Goal: Task Accomplishment & Management: Use online tool/utility

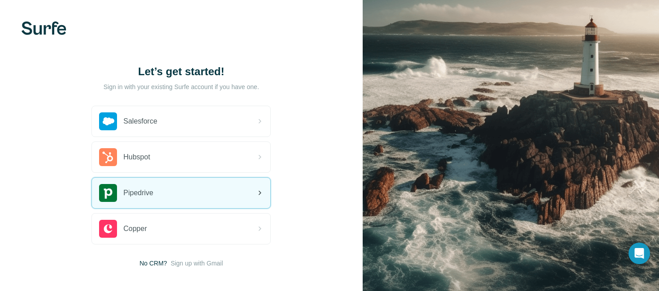
click at [113, 192] on img at bounding box center [108, 193] width 18 height 18
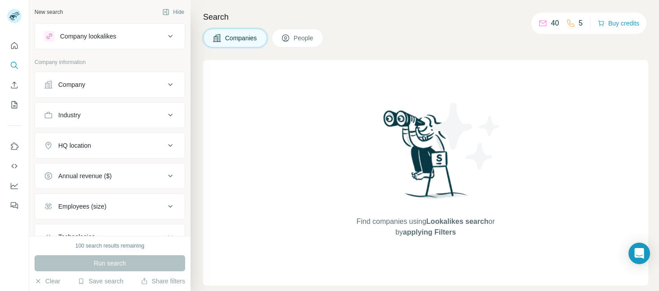
click at [91, 86] on div "Company" at bounding box center [104, 84] width 121 height 9
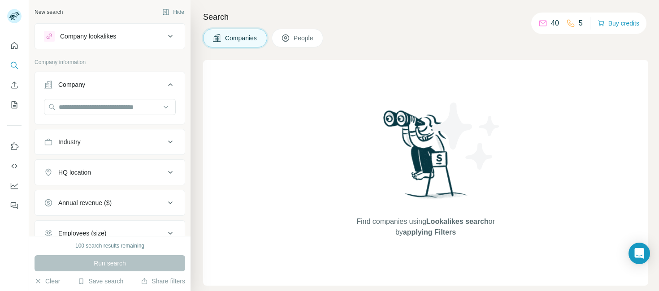
click at [271, 90] on div "Find companies using Lookalikes search or by applying Filters" at bounding box center [425, 173] width 445 height 226
click at [84, 36] on div "Company lookalikes" at bounding box center [88, 36] width 56 height 9
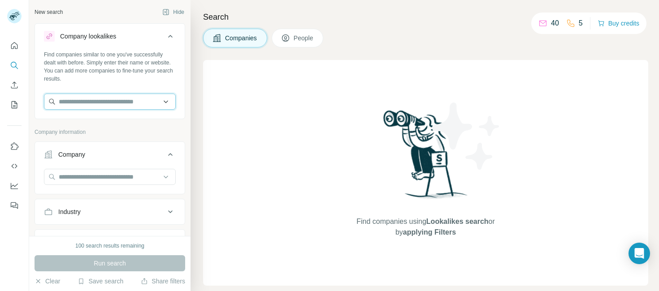
click at [131, 102] on input "text" at bounding box center [110, 102] width 132 height 16
click at [230, 105] on div "Find companies using Lookalikes search or by applying Filters" at bounding box center [425, 173] width 445 height 226
click at [64, 103] on input "text" at bounding box center [110, 102] width 132 height 16
click at [238, 140] on div "Find companies using Lookalikes search or by applying Filters" at bounding box center [425, 173] width 445 height 226
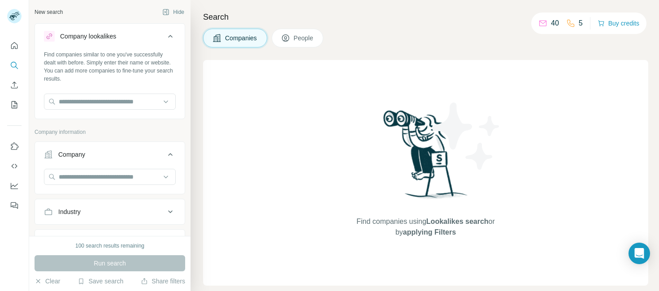
click at [172, 155] on icon at bounding box center [170, 154] width 11 height 11
click at [172, 154] on icon at bounding box center [170, 154] width 4 height 3
click at [170, 37] on icon at bounding box center [170, 36] width 11 height 11
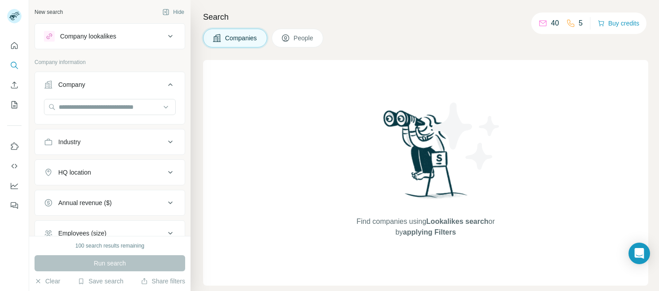
click at [149, 146] on div "Industry" at bounding box center [104, 142] width 121 height 9
click at [171, 143] on icon at bounding box center [170, 142] width 11 height 11
click at [171, 143] on icon at bounding box center [170, 142] width 4 height 3
click at [167, 164] on icon at bounding box center [165, 164] width 9 height 9
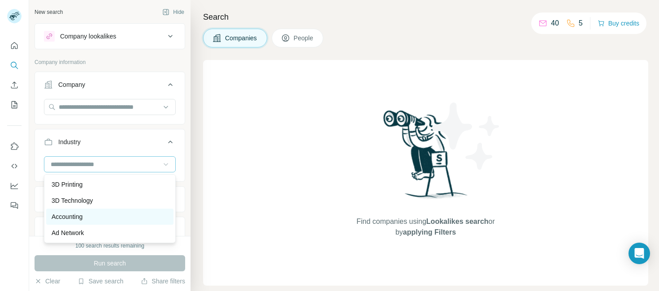
click at [86, 217] on div "Accounting" at bounding box center [110, 217] width 117 height 9
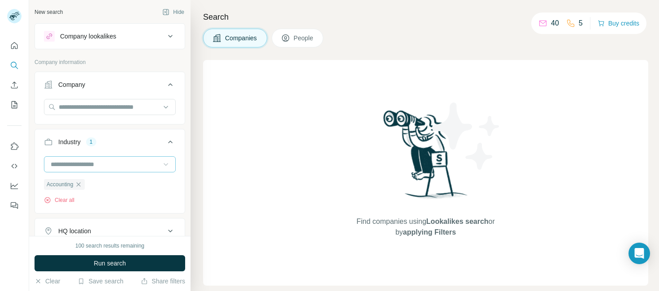
click at [142, 164] on input at bounding box center [105, 165] width 111 height 10
click at [101, 163] on input at bounding box center [105, 165] width 111 height 10
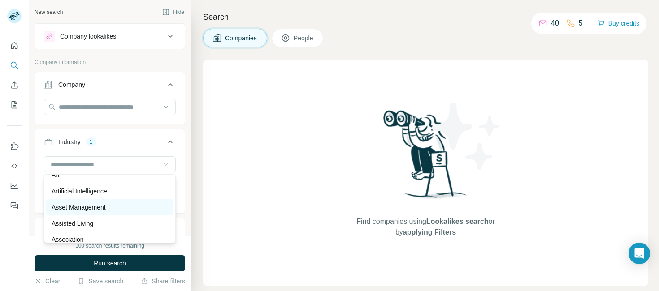
scroll to position [462, 0]
click at [82, 207] on p "Asset Management" at bounding box center [79, 206] width 54 height 9
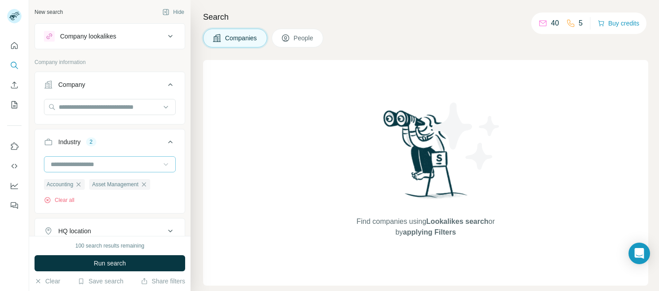
click at [130, 164] on input at bounding box center [105, 165] width 111 height 10
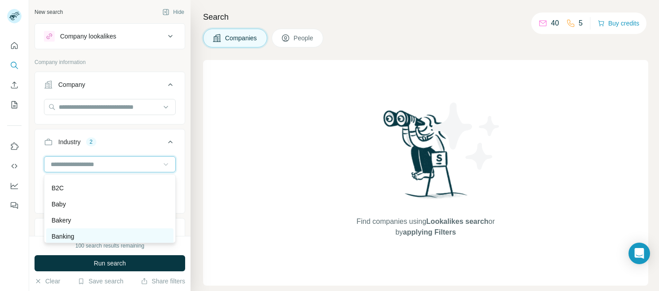
scroll to position [657, 0]
click at [90, 238] on div "Banking" at bounding box center [110, 237] width 117 height 9
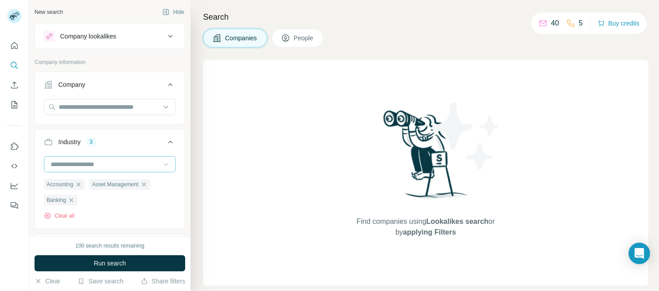
click at [113, 164] on input at bounding box center [105, 165] width 111 height 10
click at [114, 166] on input at bounding box center [105, 165] width 111 height 10
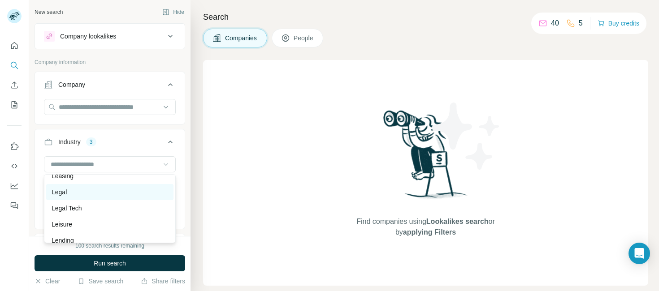
click at [66, 192] on p "Legal" at bounding box center [59, 192] width 15 height 9
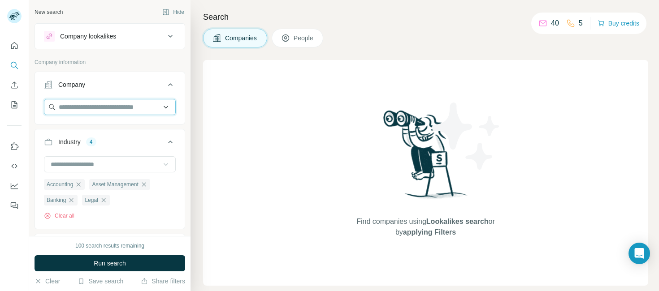
click at [81, 106] on input "text" at bounding box center [110, 107] width 132 height 16
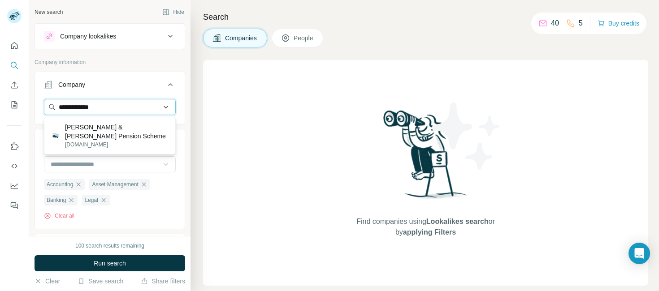
drag, startPoint x: 83, startPoint y: 107, endPoint x: 51, endPoint y: 105, distance: 32.4
click at [51, 105] on input "**********" at bounding box center [110, 107] width 132 height 16
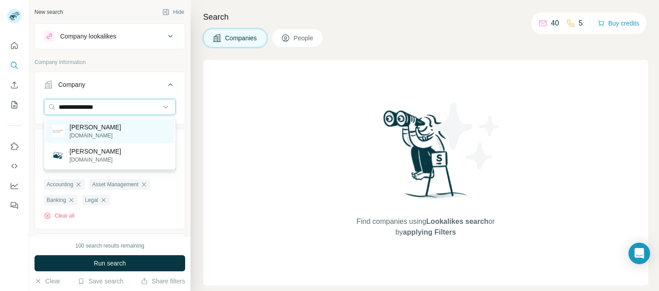
type input "**********"
click at [88, 126] on p "[PERSON_NAME]" at bounding box center [96, 127] width 52 height 9
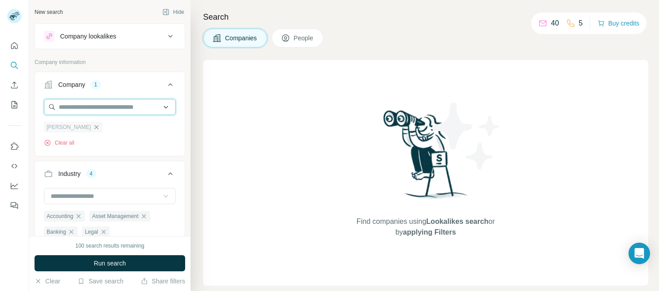
click at [76, 108] on input "text" at bounding box center [110, 107] width 132 height 16
click at [298, 37] on span "People" at bounding box center [304, 38] width 21 height 9
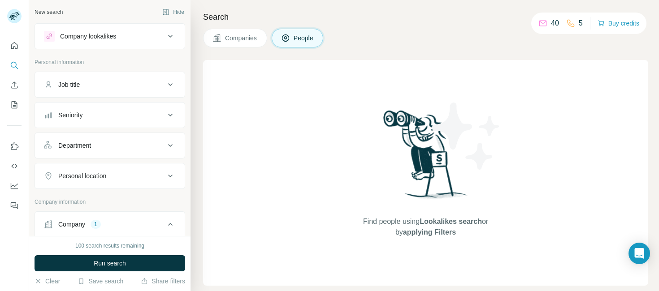
click at [63, 83] on div "Job title" at bounding box center [69, 84] width 22 height 9
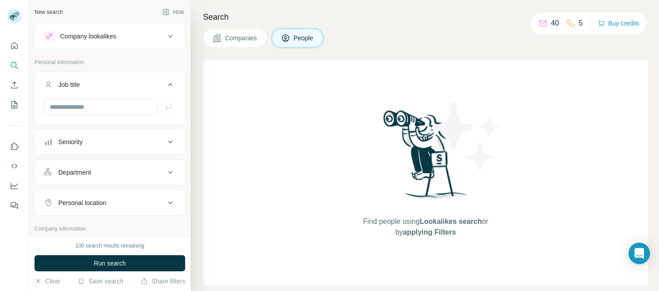
click at [76, 141] on div "Seniority" at bounding box center [70, 142] width 24 height 9
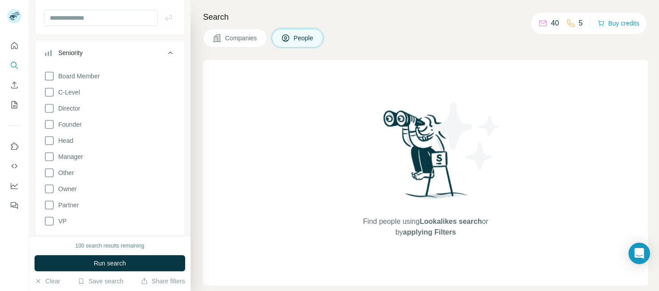
scroll to position [90, 0]
click at [50, 204] on icon at bounding box center [49, 204] width 11 height 11
click at [49, 189] on icon at bounding box center [49, 188] width 11 height 11
click at [52, 155] on icon at bounding box center [49, 156] width 11 height 11
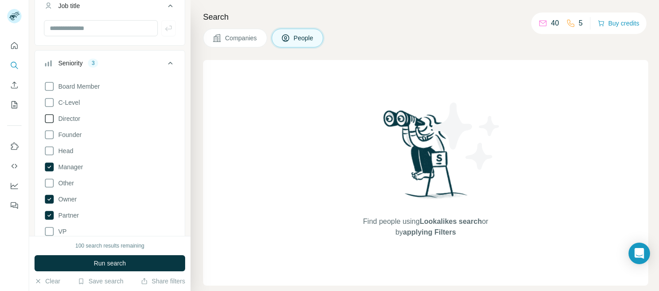
click at [50, 116] on icon at bounding box center [49, 118] width 11 height 11
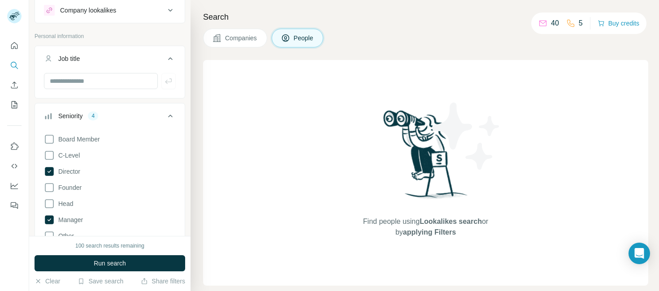
scroll to position [25, 0]
click at [53, 141] on icon at bounding box center [49, 140] width 9 height 9
click at [50, 190] on icon at bounding box center [49, 188] width 11 height 11
click at [50, 204] on icon at bounding box center [49, 205] width 11 height 11
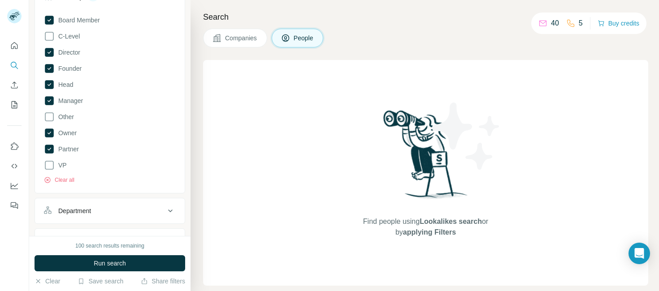
scroll to position [147, 0]
click at [78, 209] on div "Department" at bounding box center [74, 209] width 33 height 9
click at [105, 229] on input at bounding box center [105, 232] width 111 height 10
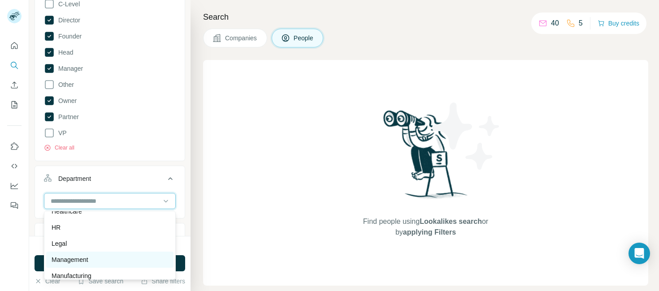
scroll to position [138, 0]
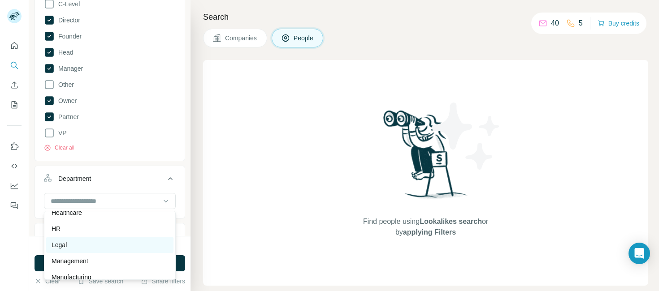
click at [78, 244] on div "Legal" at bounding box center [110, 245] width 117 height 9
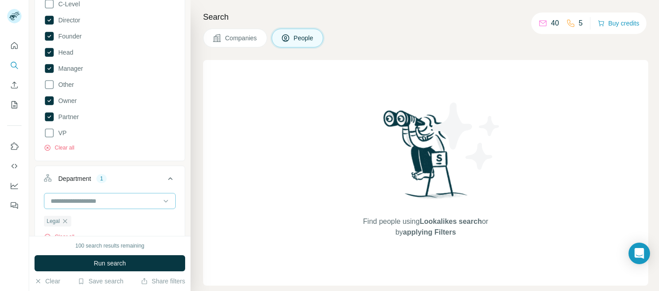
click at [74, 202] on input at bounding box center [105, 201] width 111 height 10
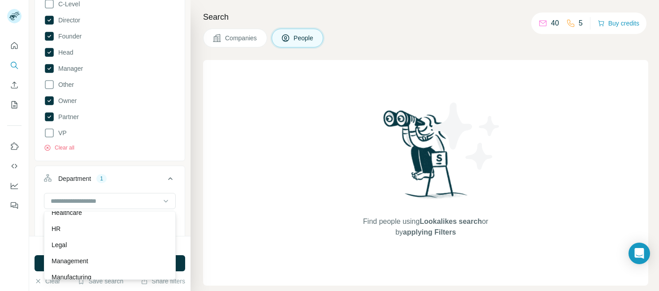
click at [61, 245] on p "Legal" at bounding box center [59, 245] width 15 height 9
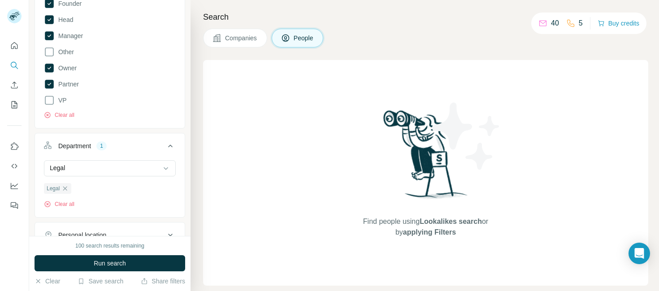
scroll to position [216, 0]
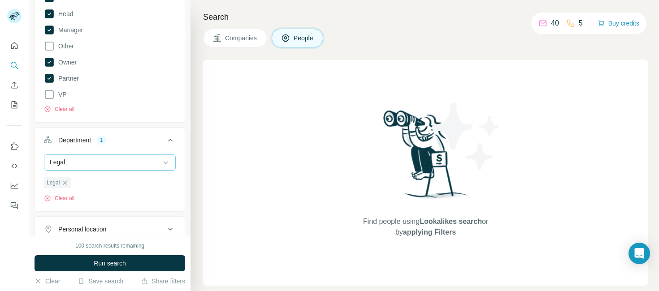
click at [94, 160] on div "Legal" at bounding box center [105, 162] width 111 height 9
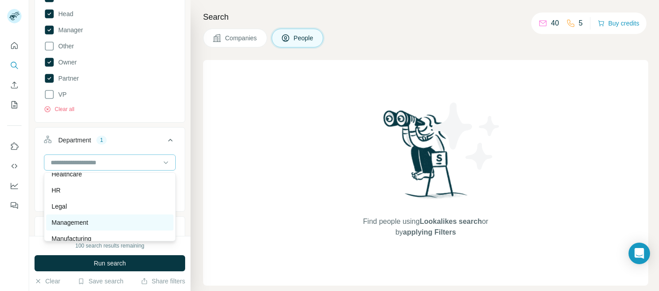
click at [108, 223] on div "Management" at bounding box center [110, 222] width 117 height 9
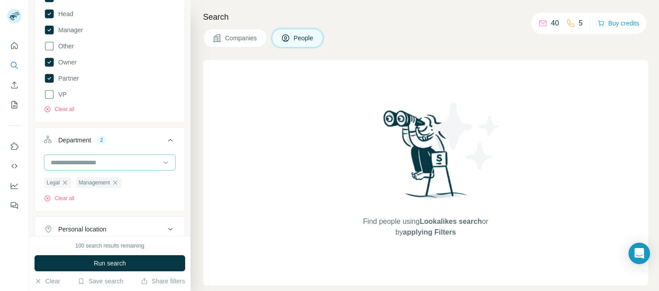
click at [103, 163] on input at bounding box center [105, 163] width 111 height 10
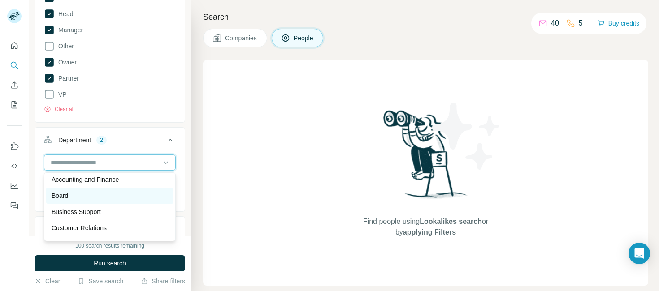
scroll to position [4, 0]
click at [64, 195] on p "Board" at bounding box center [60, 195] width 17 height 9
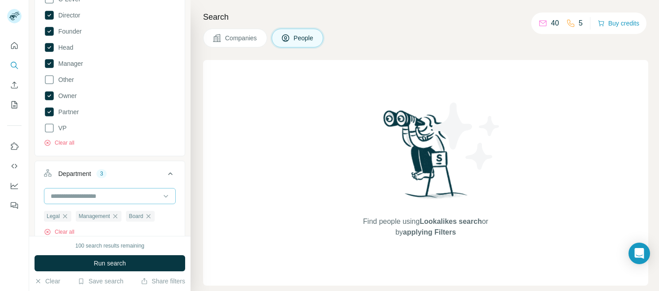
scroll to position [182, 0]
click at [103, 196] on input at bounding box center [105, 197] width 111 height 10
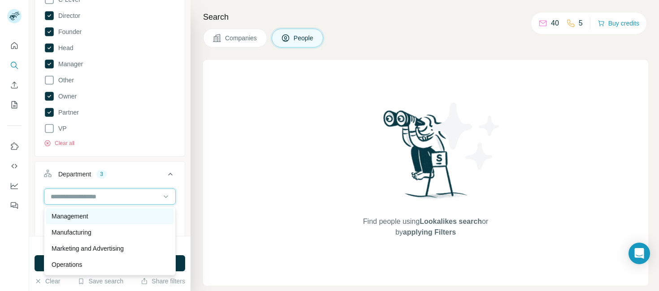
scroll to position [178, 0]
click at [88, 217] on p "Management" at bounding box center [70, 216] width 37 height 9
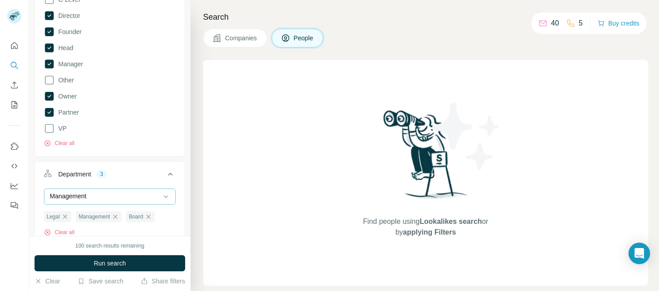
click at [90, 196] on div "Management" at bounding box center [105, 196] width 111 height 9
click at [120, 83] on div "Board Member C-Level Director Founder Head Manager Other Owner Partner VP Clear…" at bounding box center [110, 60] width 132 height 173
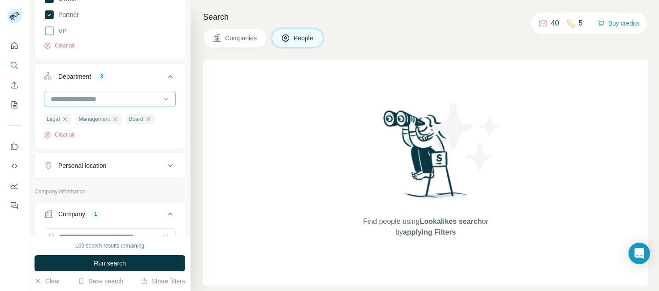
scroll to position [282, 0]
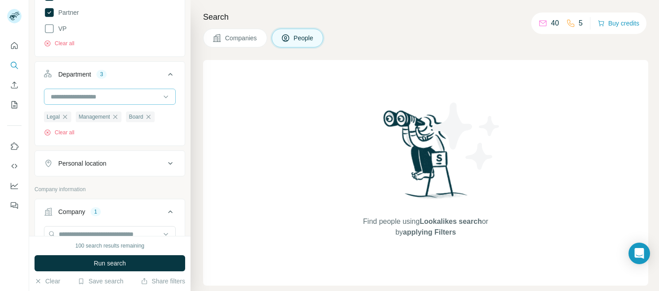
click at [93, 165] on div "Personal location" at bounding box center [82, 163] width 48 height 9
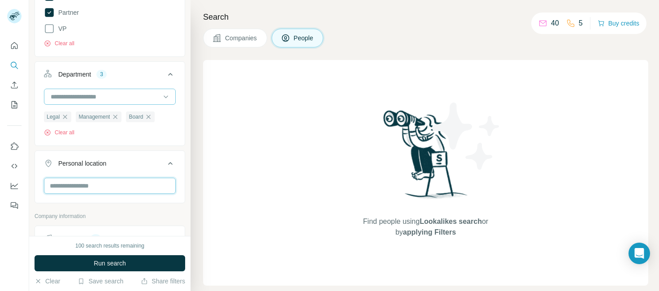
click at [82, 186] on input "text" at bounding box center [110, 186] width 132 height 16
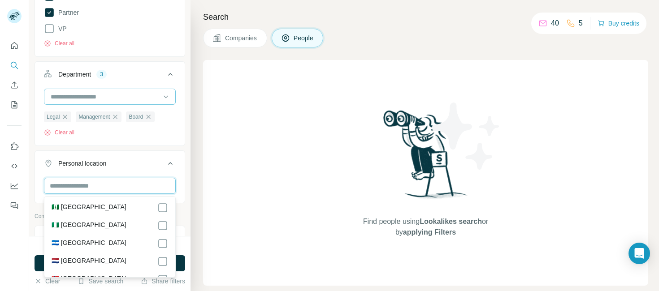
scroll to position [2940, 0]
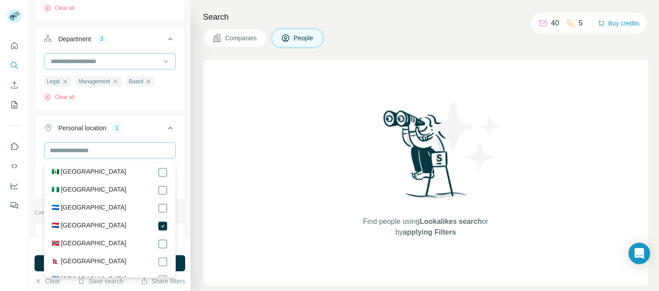
scroll to position [318, 0]
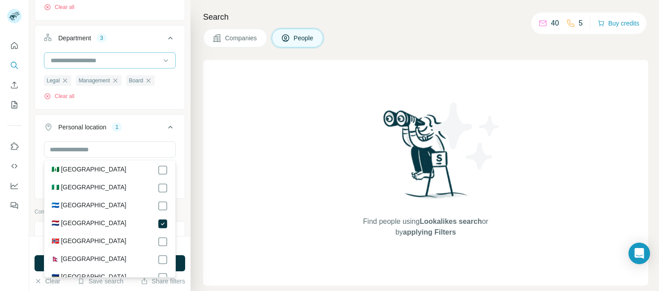
click at [135, 127] on div "Personal location 1" at bounding box center [104, 127] width 121 height 9
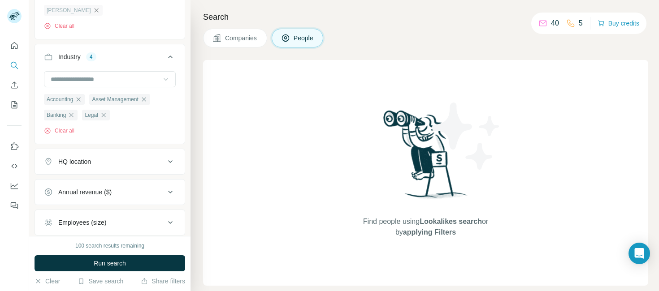
scroll to position [531, 0]
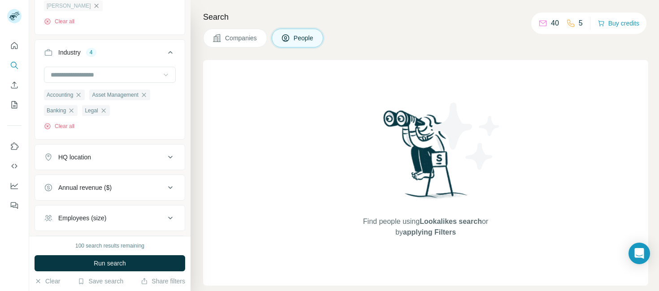
click at [170, 159] on icon at bounding box center [170, 157] width 11 height 11
click at [87, 163] on button "HQ location" at bounding box center [110, 157] width 150 height 25
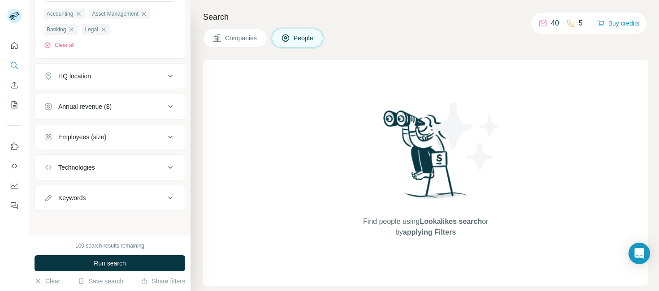
scroll to position [614, 0]
click at [82, 198] on div "Keywords" at bounding box center [71, 198] width 27 height 9
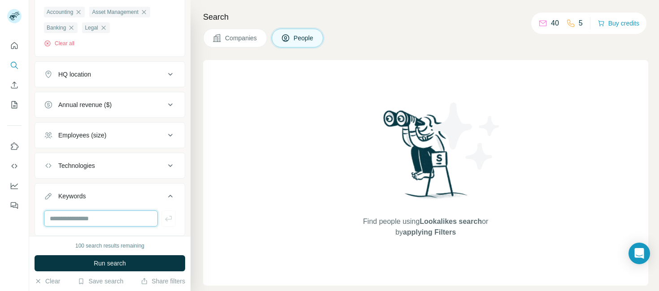
click at [86, 221] on input "text" at bounding box center [101, 219] width 114 height 16
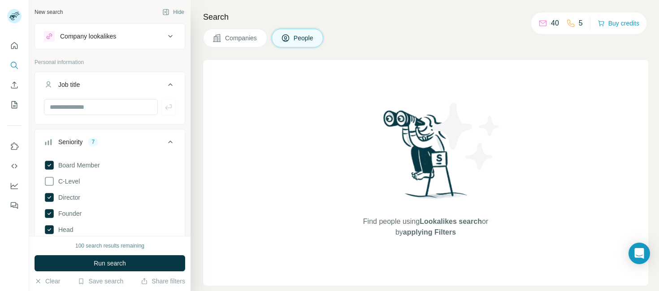
scroll to position [0, 0]
click at [171, 142] on icon at bounding box center [170, 142] width 4 height 3
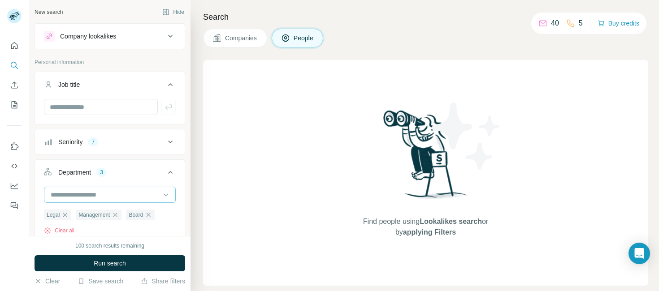
click at [78, 144] on div "Seniority" at bounding box center [70, 142] width 24 height 9
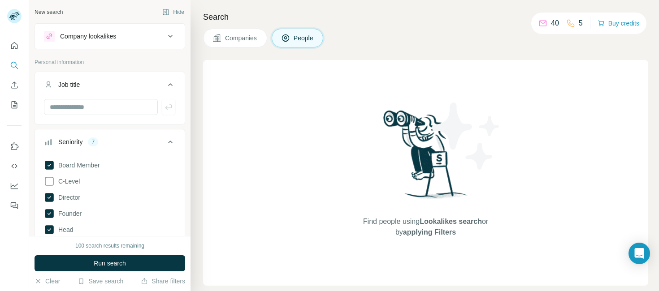
click at [170, 142] on icon at bounding box center [170, 142] width 4 height 3
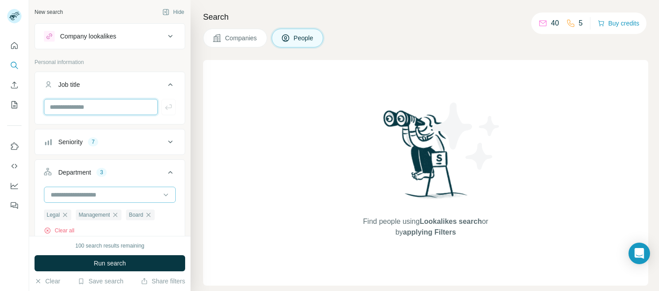
click at [150, 107] on input "text" at bounding box center [101, 107] width 114 height 16
click at [149, 107] on input "text" at bounding box center [101, 107] width 114 height 16
click at [89, 106] on input "text" at bounding box center [101, 107] width 114 height 16
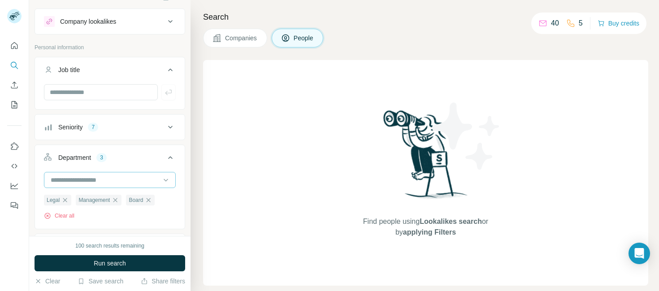
click at [171, 72] on icon at bounding box center [170, 70] width 11 height 11
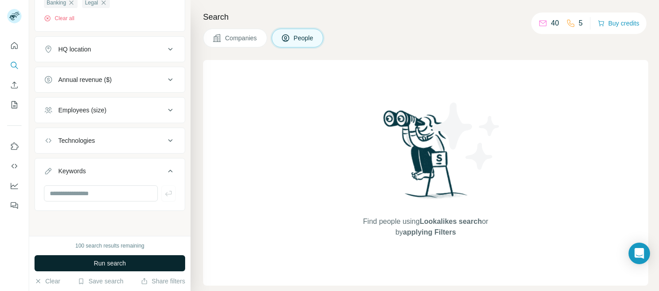
click at [120, 263] on span "Run search" at bounding box center [110, 263] width 32 height 9
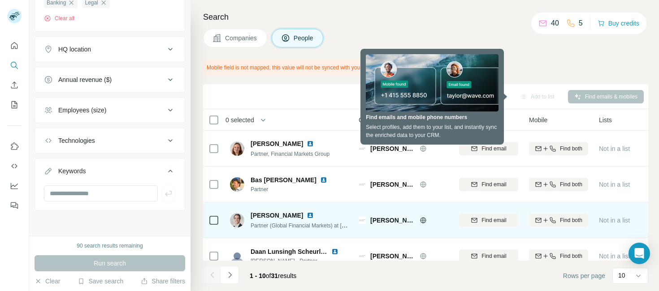
scroll to position [0, 0]
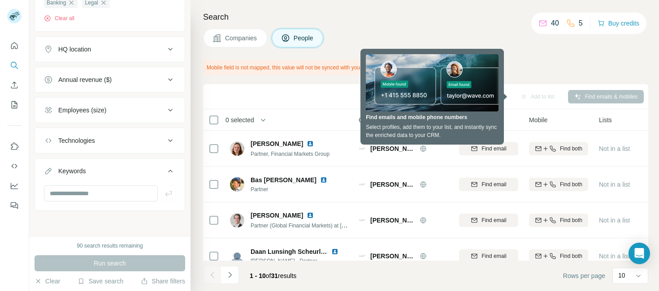
click at [490, 34] on div "Companies People" at bounding box center [425, 38] width 445 height 19
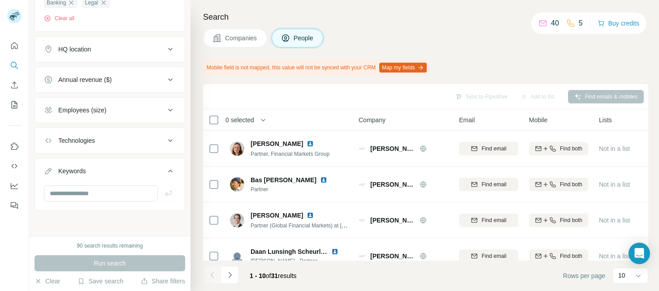
scroll to position [0, 0]
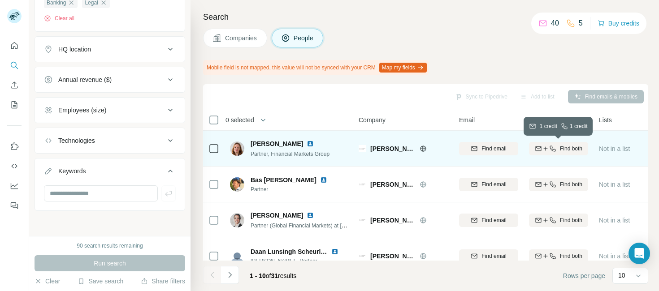
click at [545, 148] on icon "button" at bounding box center [545, 148] width 7 height 7
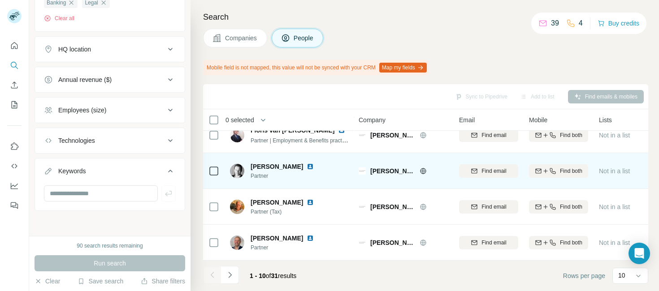
scroll to position [232, 0]
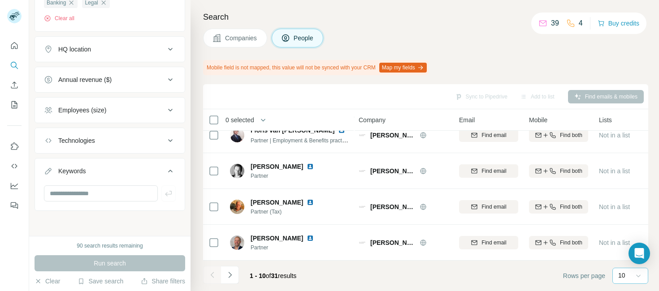
click at [639, 275] on icon at bounding box center [638, 276] width 9 height 9
click at [640, 275] on icon at bounding box center [638, 276] width 9 height 9
click at [630, 222] on div "40" at bounding box center [630, 223] width 21 height 9
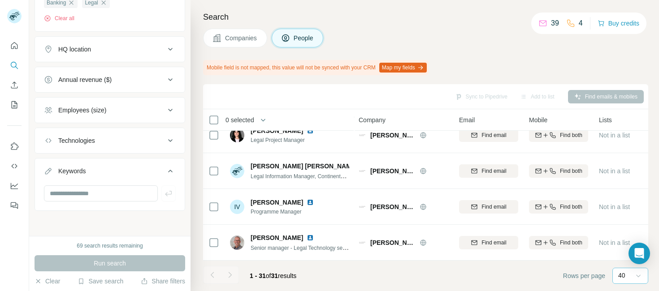
scroll to position [985, 0]
click at [634, 274] on div "40" at bounding box center [629, 275] width 22 height 9
click at [626, 207] on p "60" at bounding box center [623, 207] width 7 height 9
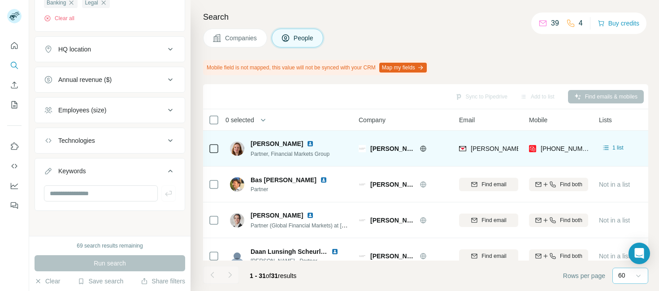
scroll to position [0, 0]
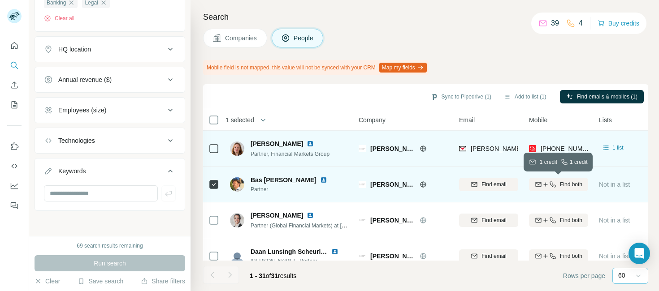
click at [574, 183] on span "Find both" at bounding box center [571, 185] width 22 height 8
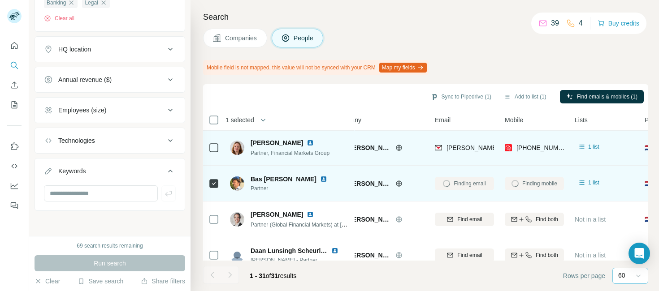
scroll to position [1, 26]
click at [410, 66] on button "Map my fields" at bounding box center [403, 68] width 48 height 10
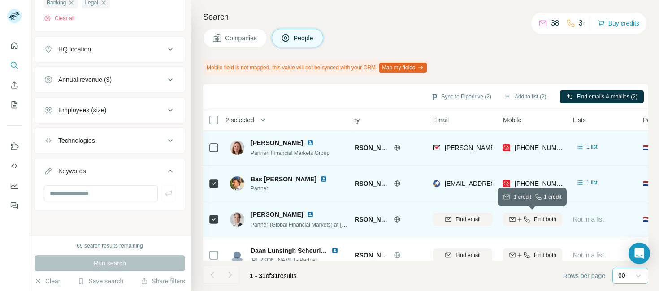
click at [542, 218] on span "Find both" at bounding box center [545, 220] width 22 height 8
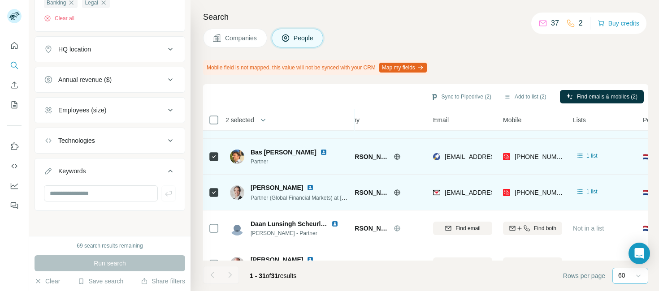
scroll to position [35, 26]
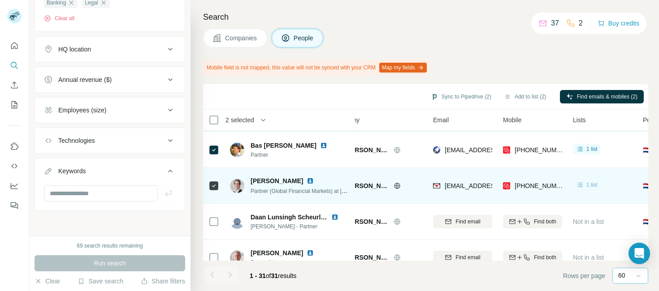
click at [595, 185] on span "1 list" at bounding box center [592, 185] width 11 height 8
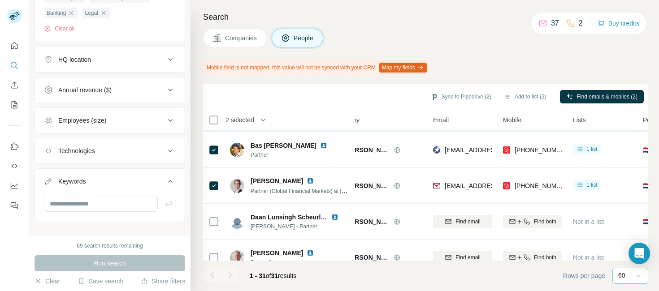
scroll to position [0, 0]
click at [534, 96] on button "Add to list (2)" at bounding box center [525, 96] width 55 height 13
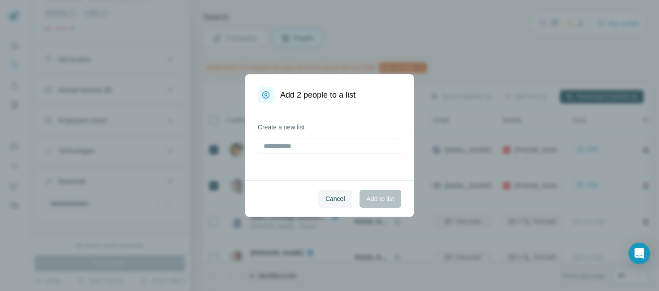
click at [507, 97] on div "Add 2 people to a list Create a new list Cancel Add to list" at bounding box center [329, 145] width 659 height 291
click at [264, 147] on input "text" at bounding box center [329, 146] width 143 height 16
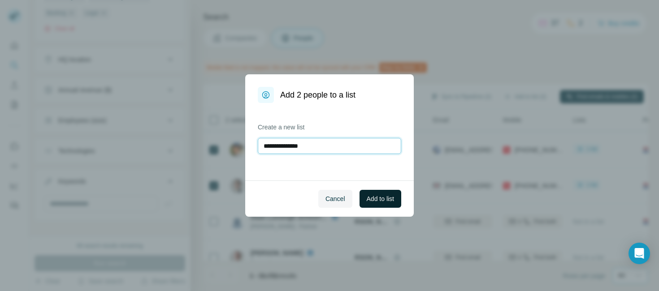
type input "**********"
click at [373, 200] on span "Add to list" at bounding box center [380, 199] width 27 height 9
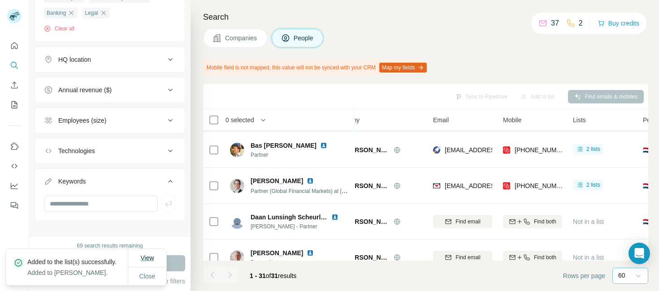
click at [153, 258] on span "View" at bounding box center [146, 258] width 13 height 7
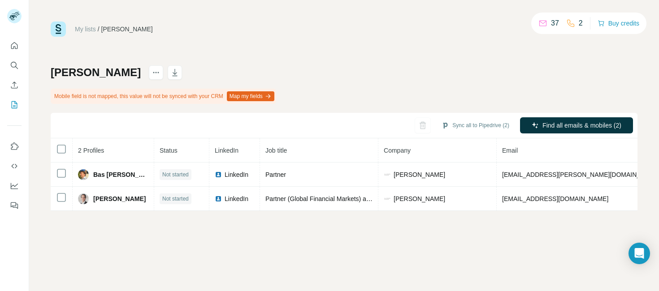
click at [338, 97] on div "[PERSON_NAME] Mobile field is not mapped, this value will not be synced with yo…" at bounding box center [344, 138] width 587 height 146
click at [265, 96] on button "Map my fields" at bounding box center [251, 96] width 48 height 10
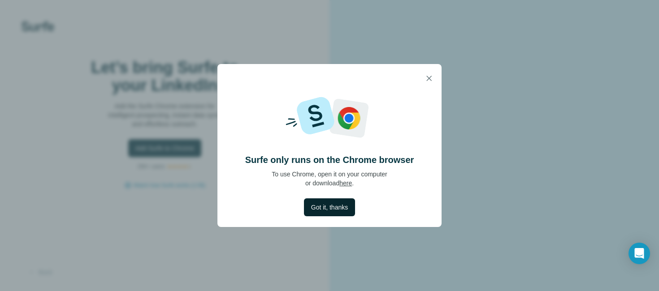
click at [336, 209] on span "Got it, thanks" at bounding box center [329, 207] width 37 height 9
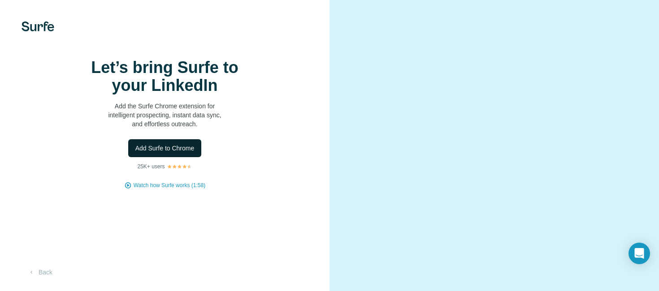
click at [161, 153] on span "Add Surfe to Chrome" at bounding box center [164, 148] width 59 height 9
